Goal: Task Accomplishment & Management: Manage account settings

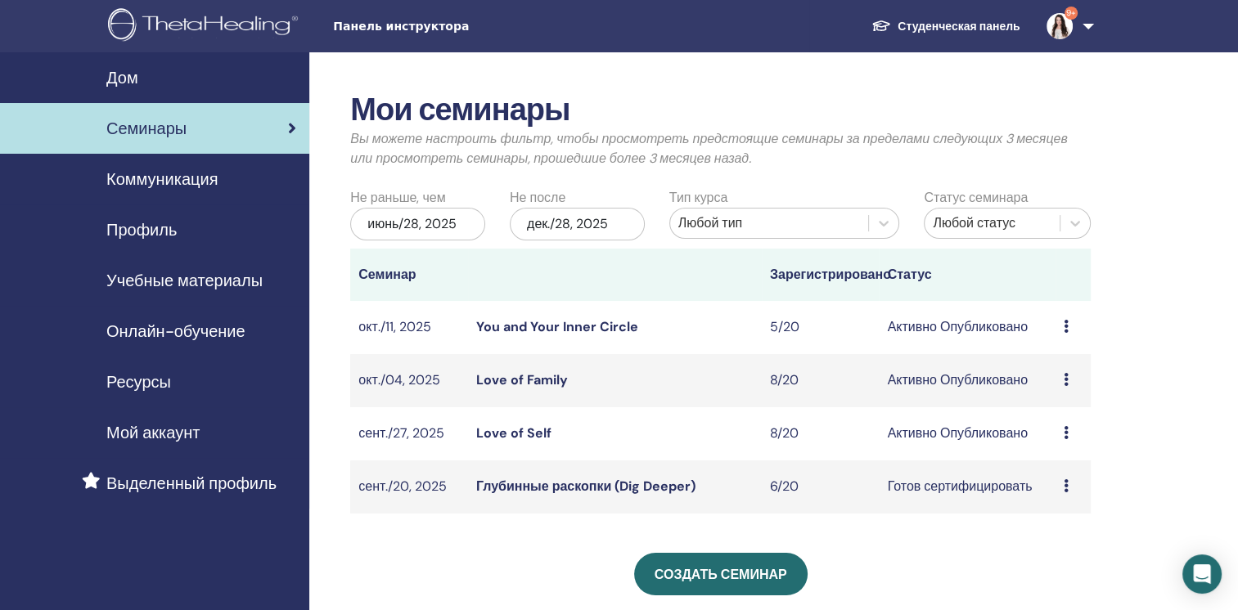
click at [160, 133] on span "Семинары" at bounding box center [146, 128] width 80 height 25
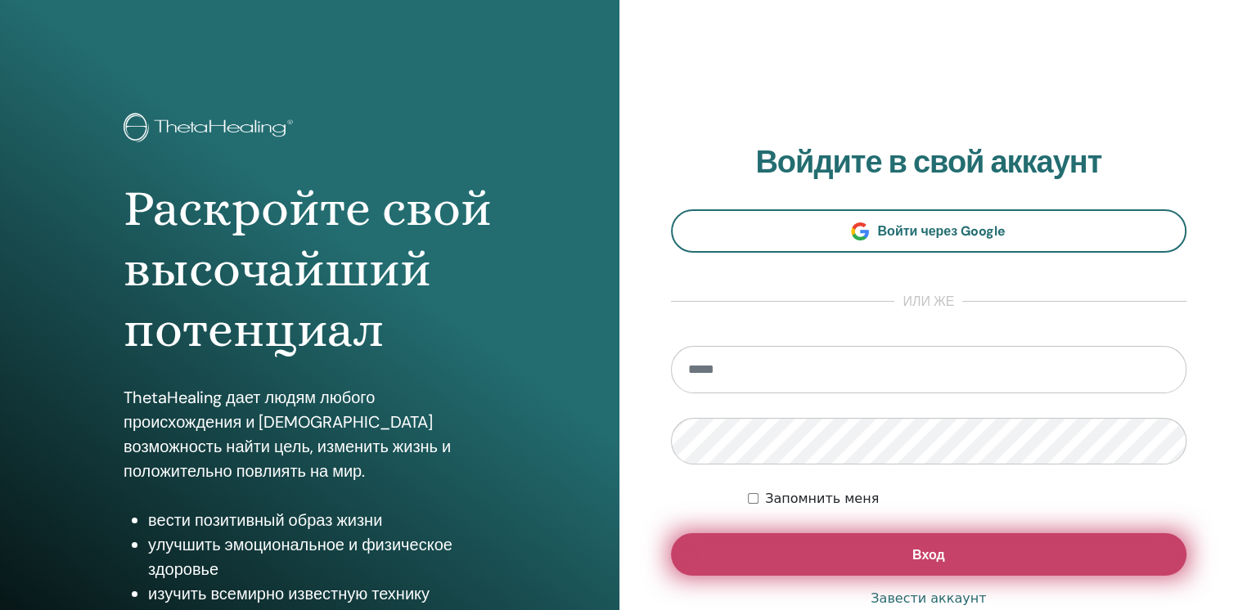
type input "**********"
click at [962, 564] on button "Вход" at bounding box center [929, 555] width 516 height 43
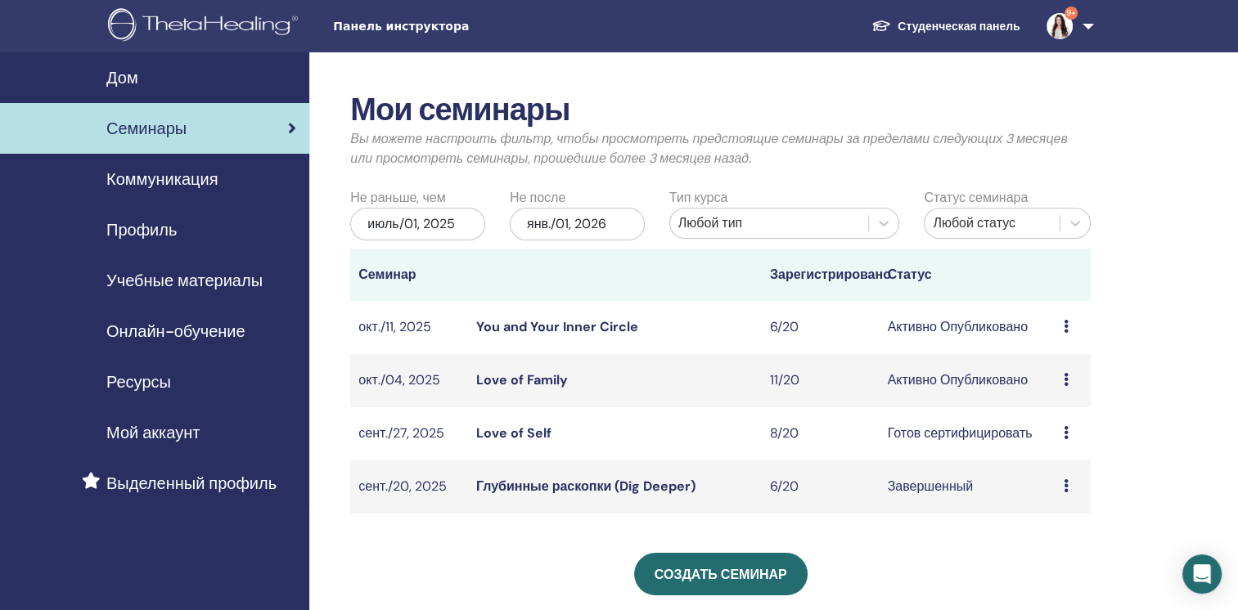
click at [549, 385] on link "Love of Family" at bounding box center [522, 380] width 92 height 17
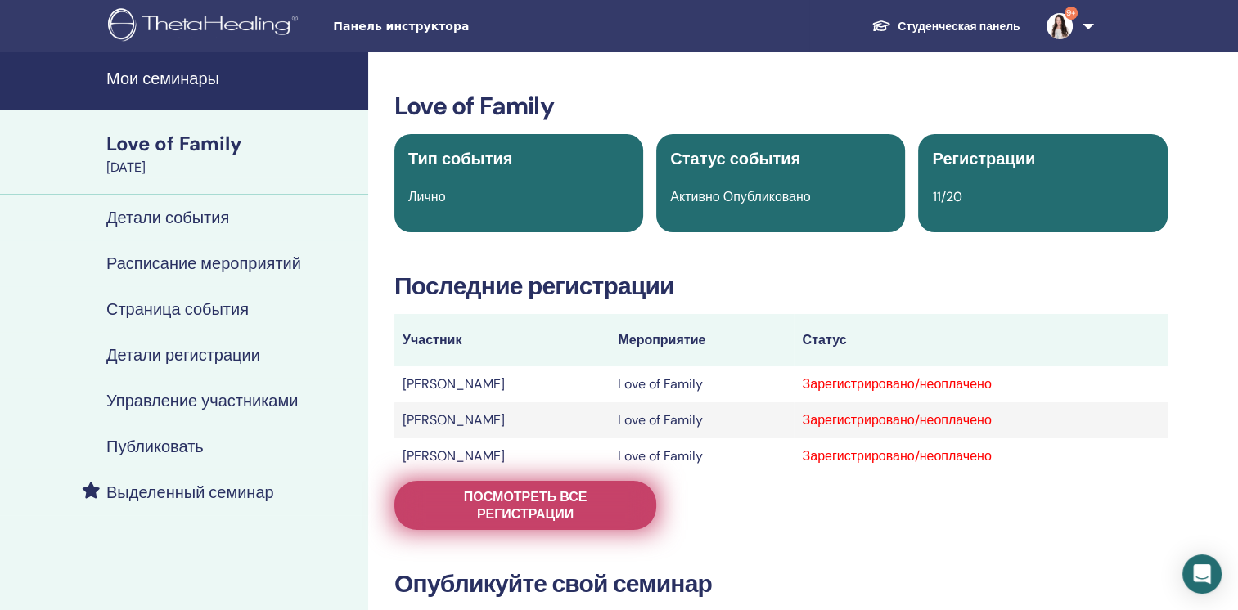
click at [544, 504] on span "Посмотреть все регистрации" at bounding box center [525, 506] width 221 height 34
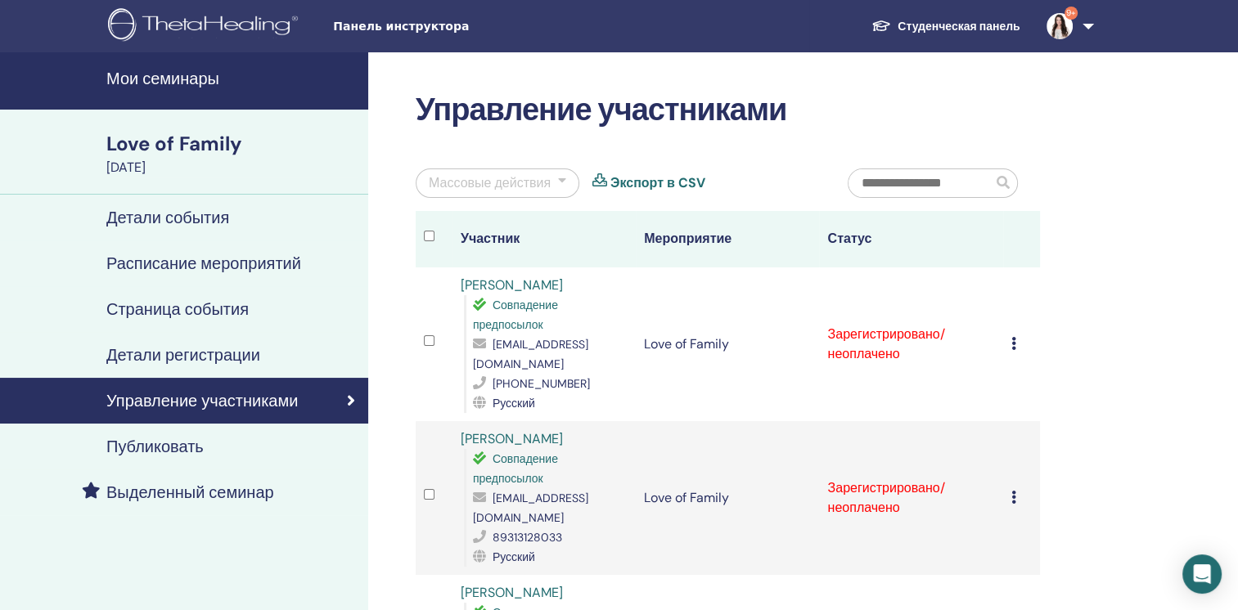
click at [190, 83] on h4 "Мои семинары" at bounding box center [232, 79] width 252 height 20
